Goal: Check status: Check status

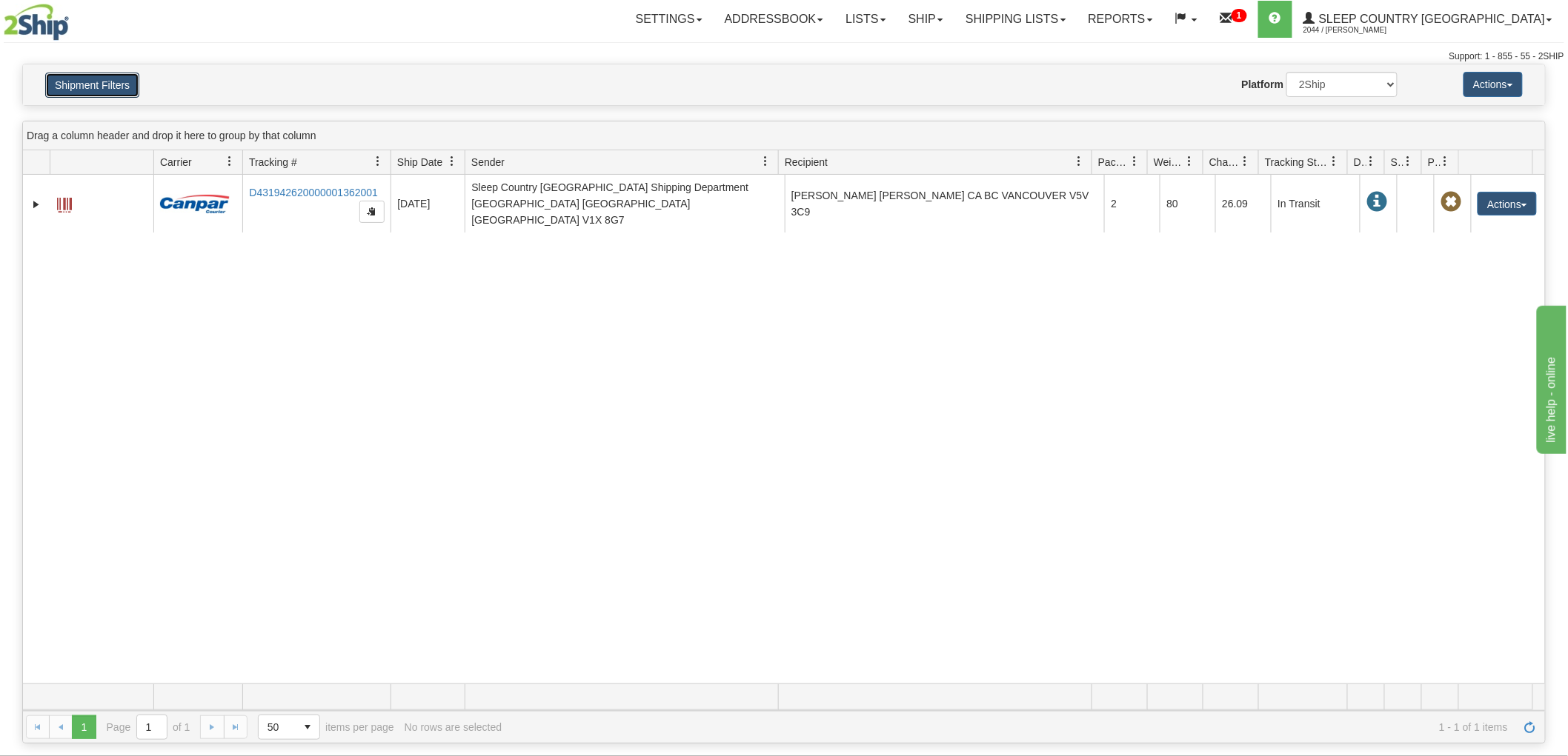
click at [107, 83] on button "Shipment Filters" at bounding box center [93, 84] width 94 height 25
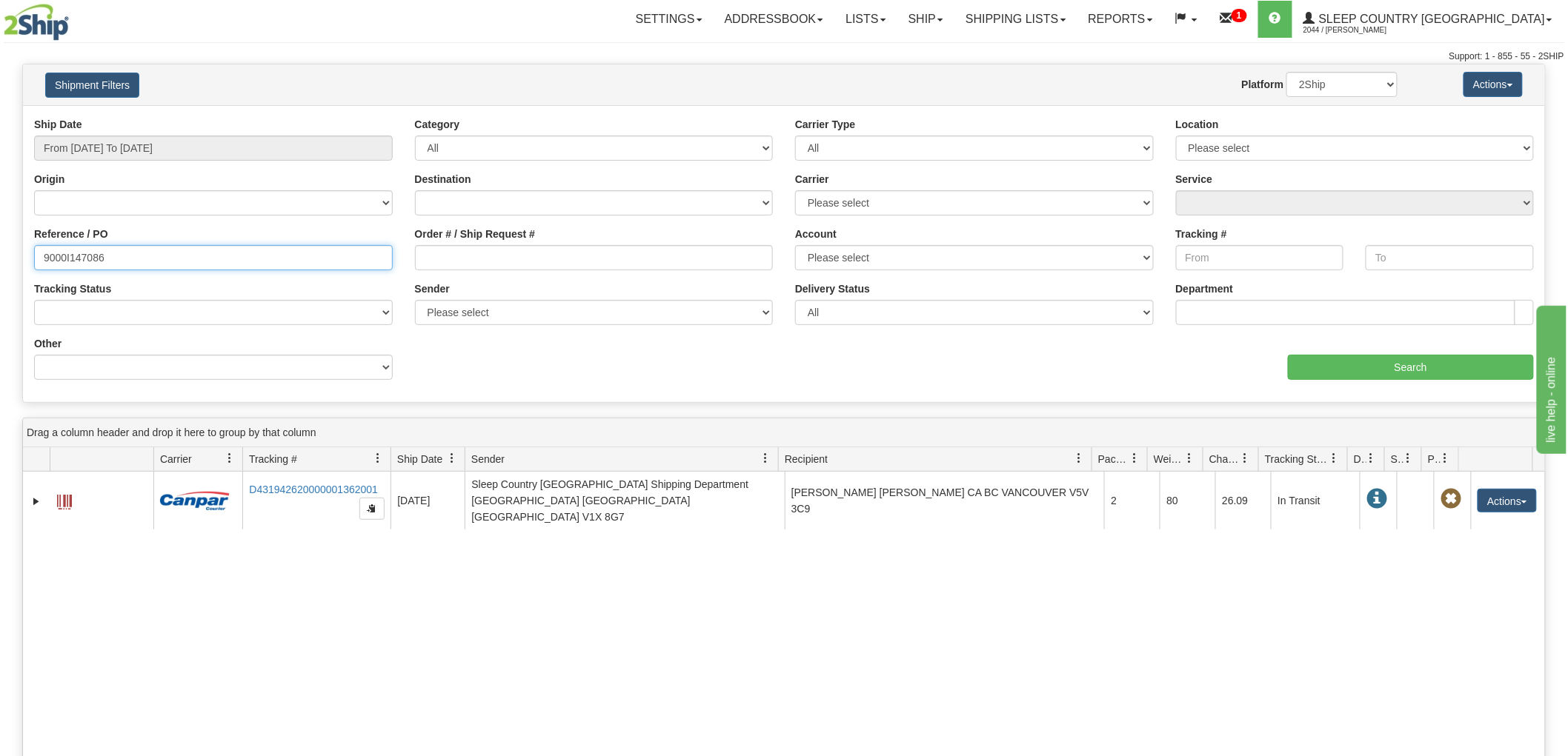
click at [0, 253] on div "Please wait... × Confirm Delete Delete Cancel × Confirm Delete Yes No Cancel × …" at bounding box center [784, 552] width 1568 height 977
paste input "9000I134704"
type input "9000I134704"
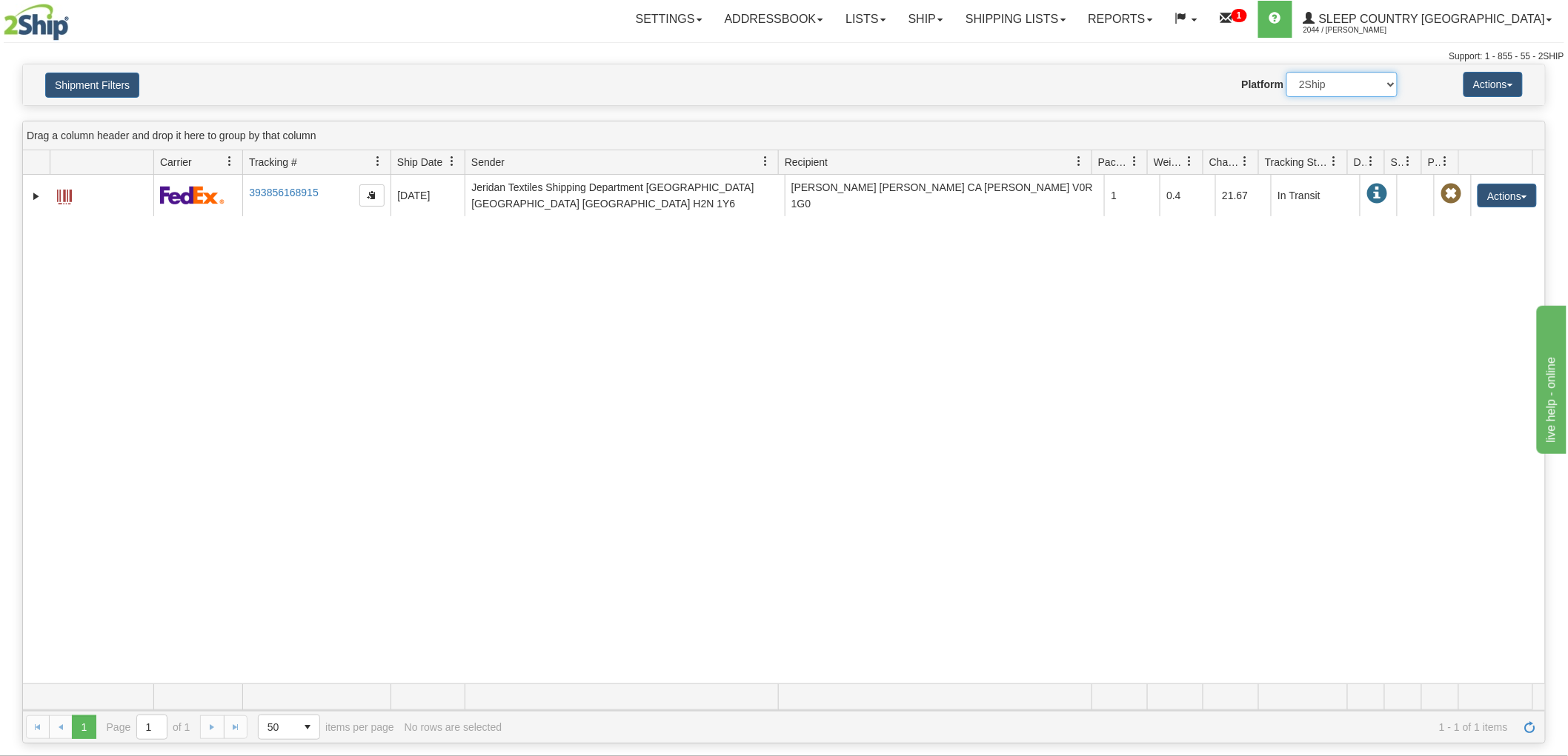
click at [1338, 76] on select "2Ship Imported" at bounding box center [1342, 84] width 111 height 25
click at [1287, 72] on select "2Ship Imported" at bounding box center [1342, 84] width 111 height 25
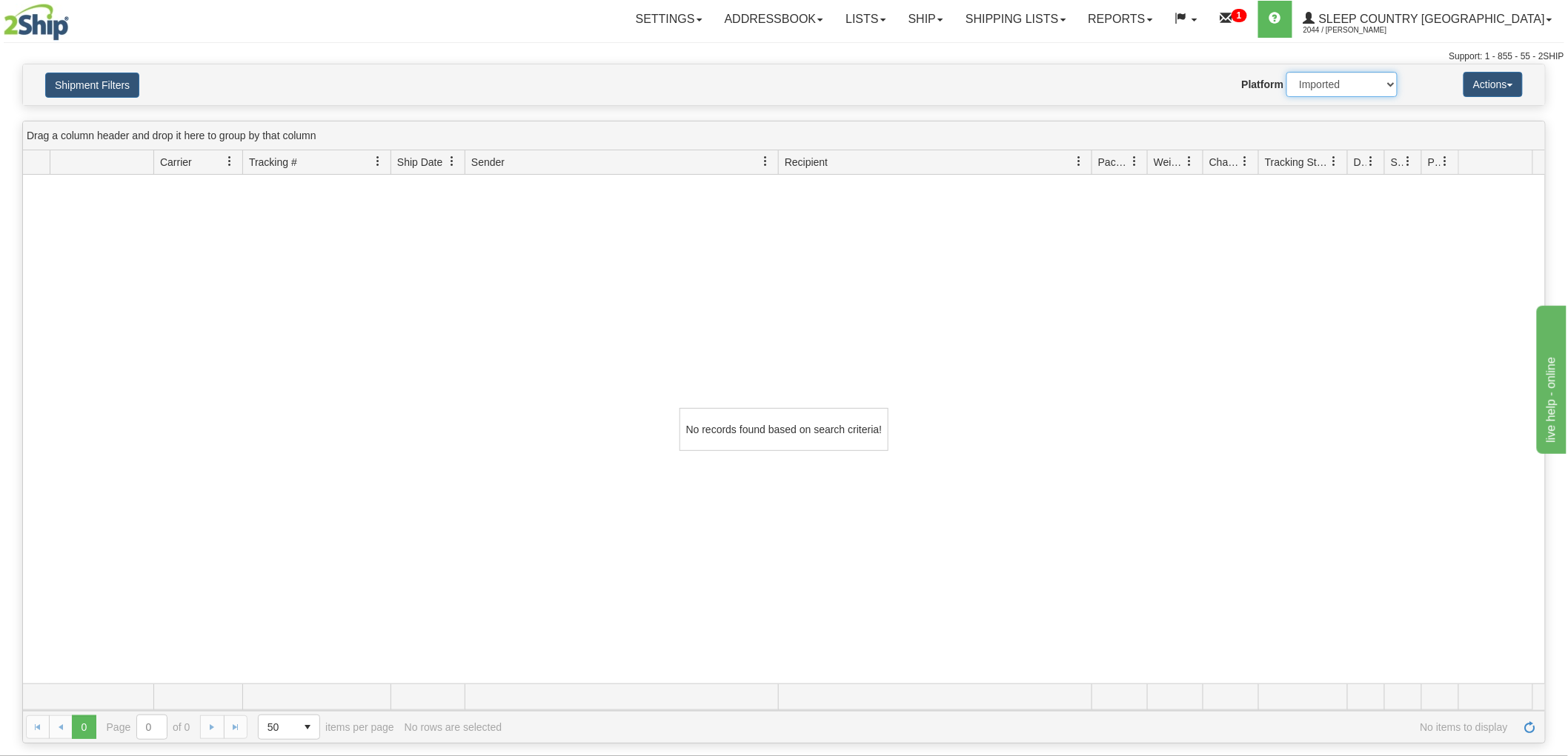
click at [1323, 97] on select "2Ship Imported" at bounding box center [1342, 84] width 111 height 25
select select "0"
click at [1287, 72] on select "2Ship Imported" at bounding box center [1342, 84] width 111 height 25
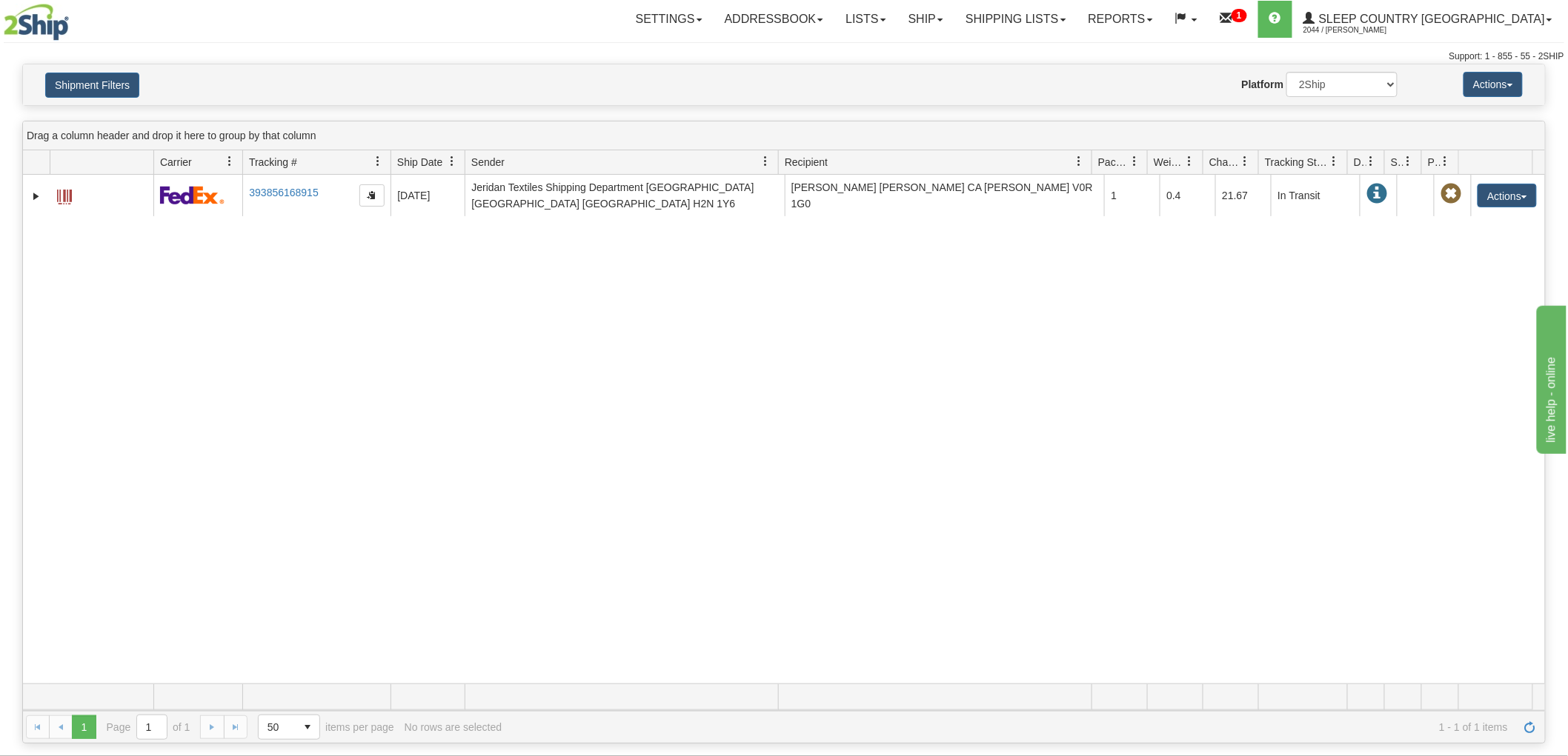
click at [180, 366] on div "31713671 2044 393856168915 [DATE] [DATE] 06:34:13 PM [PERSON_NAME] Textiles Shi…" at bounding box center [784, 429] width 1522 height 509
